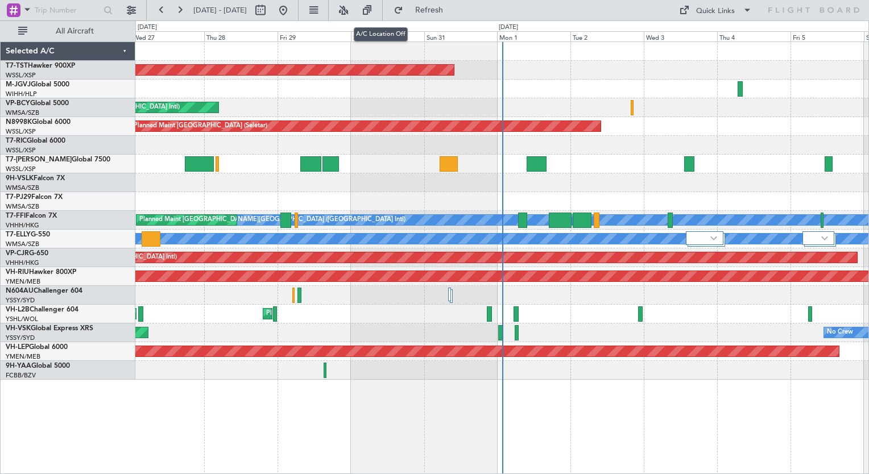
click at [353, 10] on button at bounding box center [343, 10] width 18 height 18
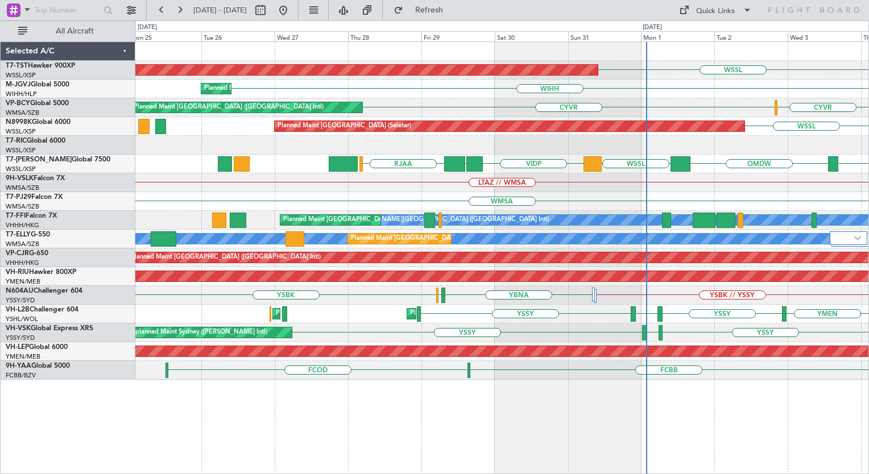
click at [620, 155] on div "Planned Maint [GEOGRAPHIC_DATA] (Seletar) WSSL [GEOGRAPHIC_DATA] Planned Maint …" at bounding box center [501, 211] width 733 height 338
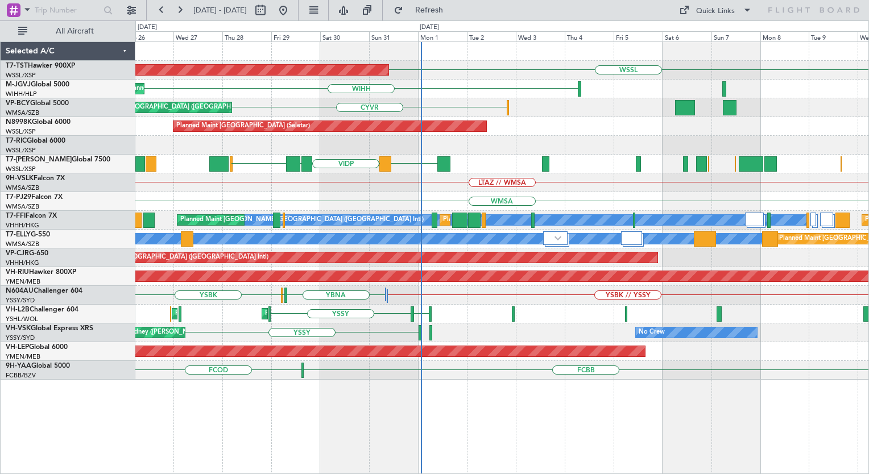
click at [113, 122] on div "Planned Maint [GEOGRAPHIC_DATA] (Seletar) WSSL Planned Maint [GEOGRAPHIC_DATA] …" at bounding box center [434, 247] width 869 height 454
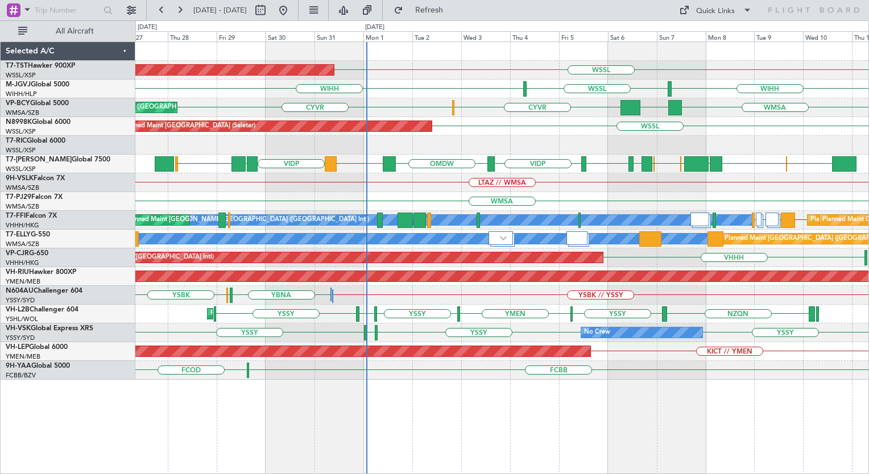
click at [437, 160] on div "WSSL Planned Maint [GEOGRAPHIC_DATA] (Seletar) [GEOGRAPHIC_DATA] [GEOGRAPHIC_DA…" at bounding box center [501, 211] width 733 height 338
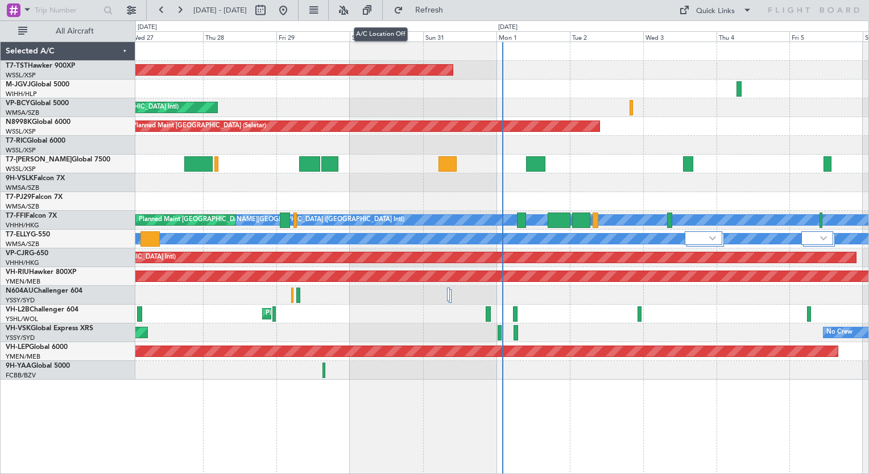
click at [353, 9] on button at bounding box center [343, 10] width 18 height 18
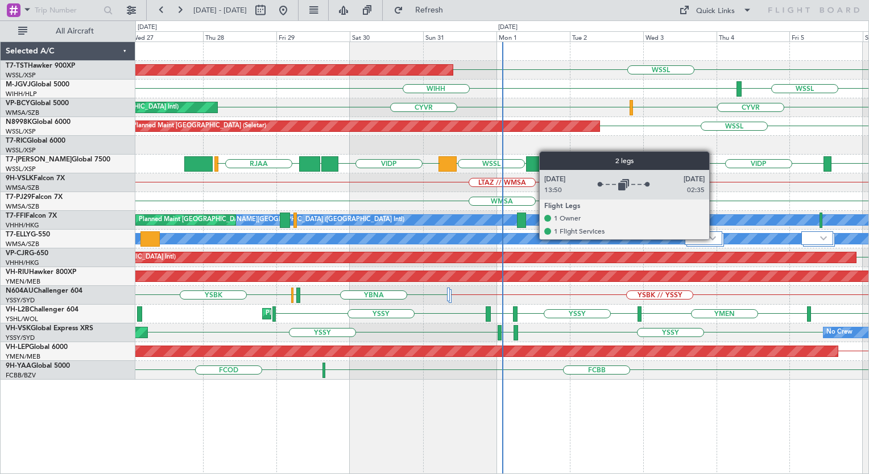
click at [714, 239] on img at bounding box center [712, 238] width 7 height 5
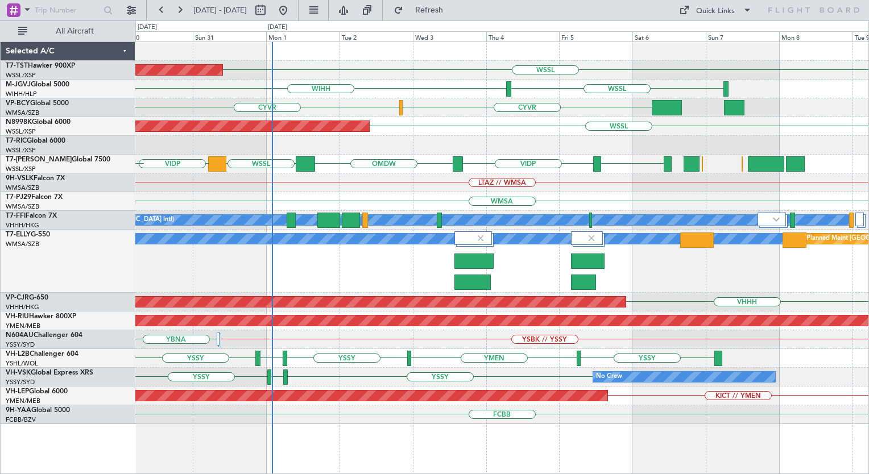
click at [404, 257] on div "MEL Planned Maint Dubai (Dubai Intl) Planned Maint Kuala Lumpur (Sultan Abdul A…" at bounding box center [501, 261] width 733 height 63
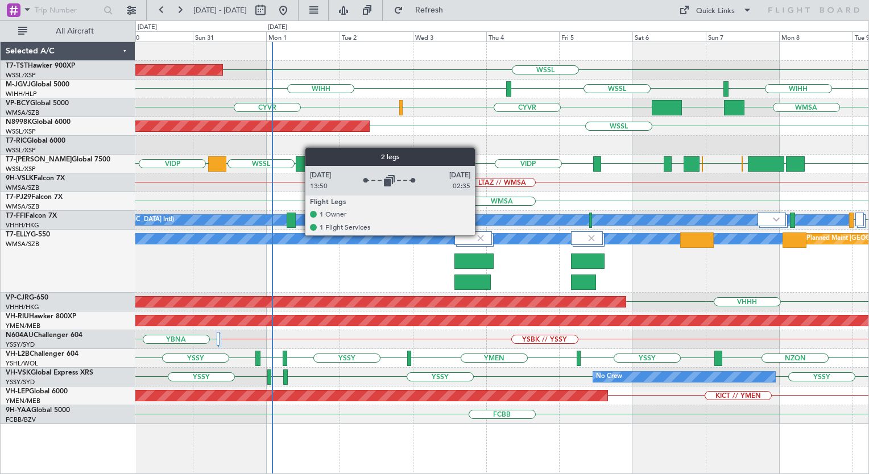
click at [480, 235] on img at bounding box center [480, 238] width 10 height 10
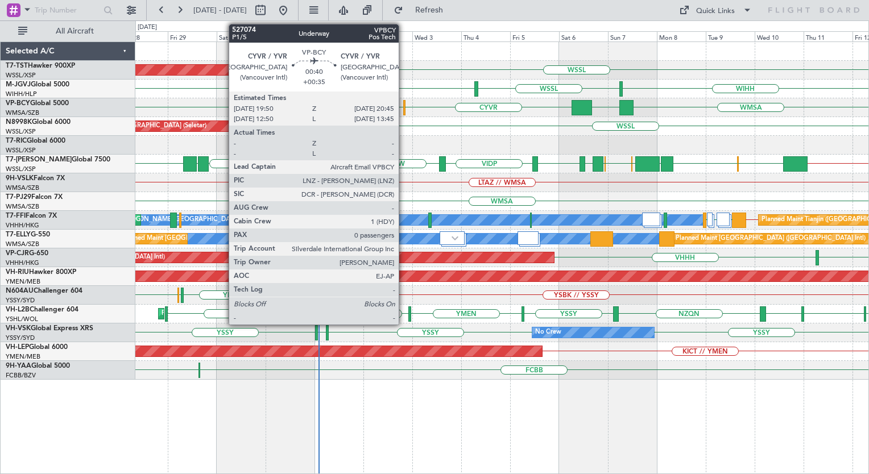
click at [404, 108] on div at bounding box center [404, 107] width 2 height 15
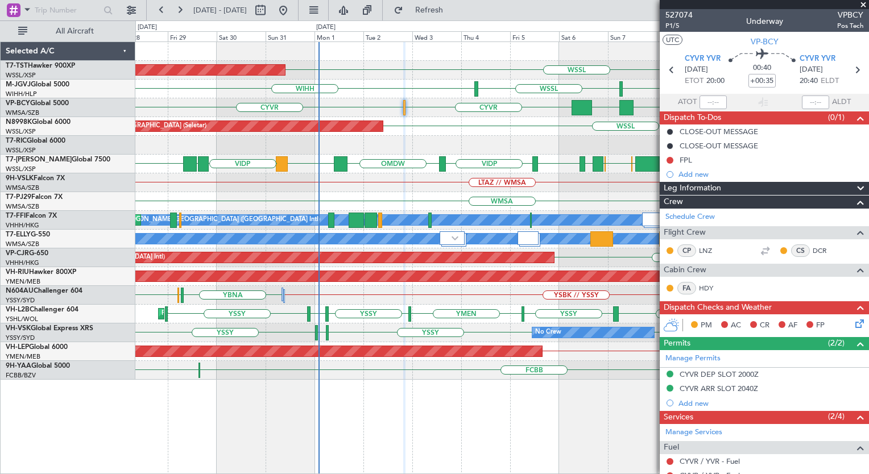
click at [861, 3] on span at bounding box center [863, 5] width 11 height 10
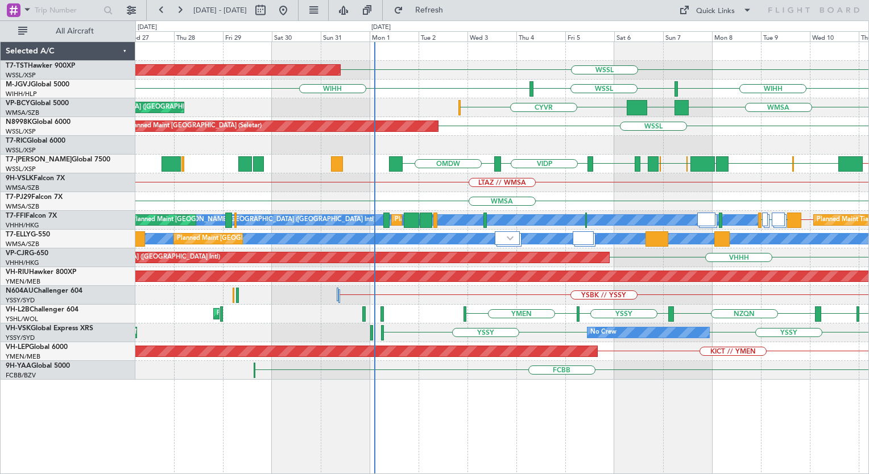
click at [773, 413] on div "WSSL Planned Maint Singapore (Seletar) WIHH WSSL WIHH Planned Maint Jakarta (Ha…" at bounding box center [502, 258] width 734 height 433
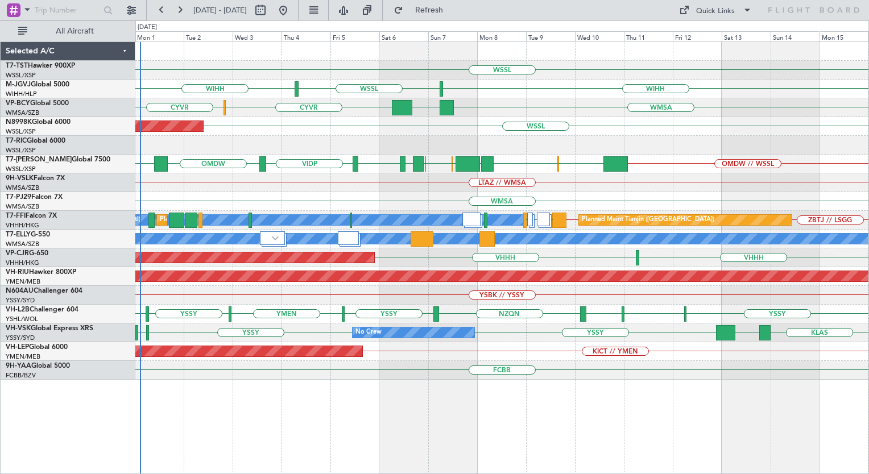
click at [306, 415] on div "WSSL Planned Maint Singapore (Seletar) WIHH WSSL WIHH WMSA RJTT CYVR CYVR Plann…" at bounding box center [502, 258] width 734 height 433
